Goal: Browse casually

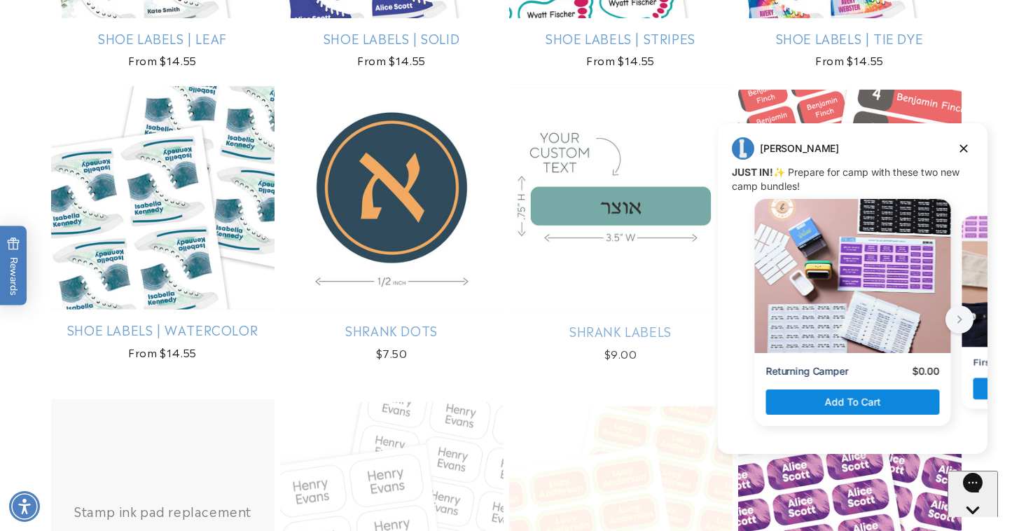
scroll to position [3165, 0]
